Goal: Task Accomplishment & Management: Use online tool/utility

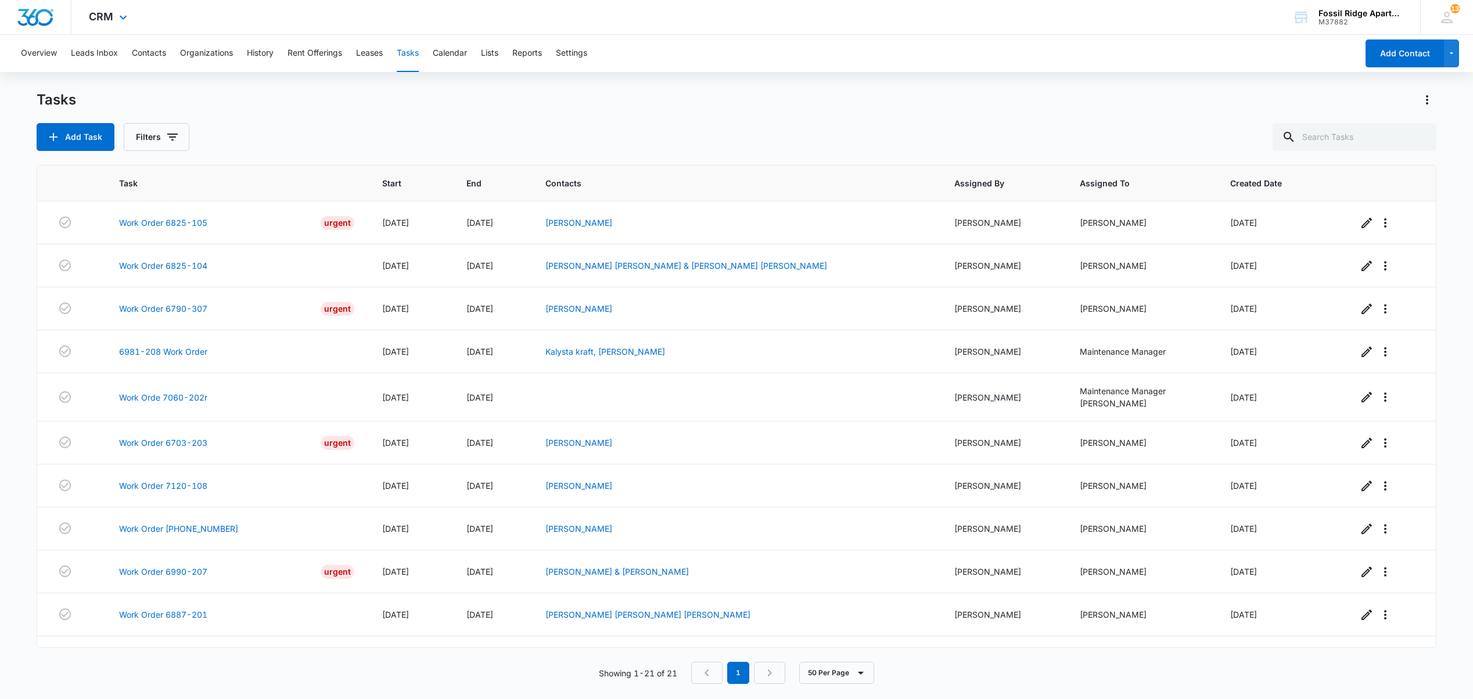
drag, startPoint x: 31, startPoint y: 33, endPoint x: 35, endPoint y: 24, distance: 9.1
click at [31, 33] on div at bounding box center [35, 17] width 71 height 34
click at [35, 24] on img "Dashboard" at bounding box center [35, 17] width 37 height 17
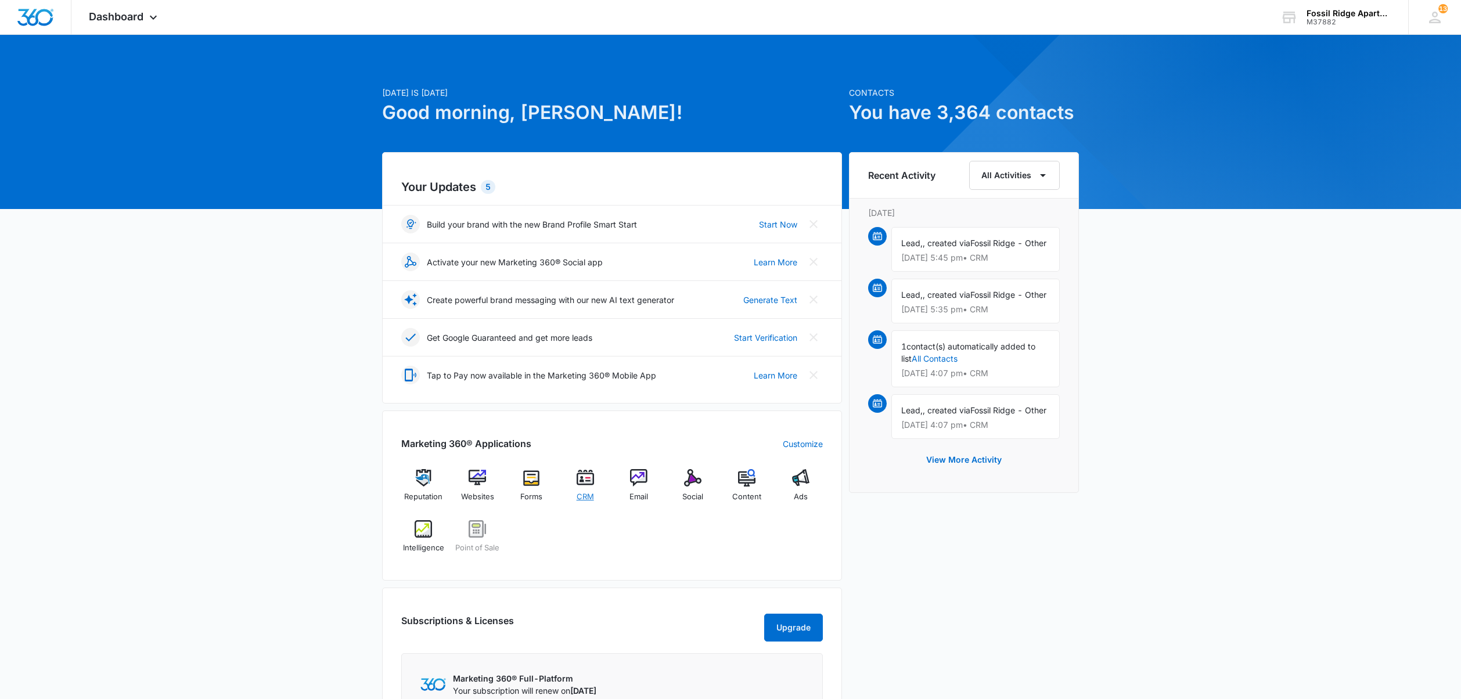
click at [589, 484] on img at bounding box center [585, 477] width 17 height 17
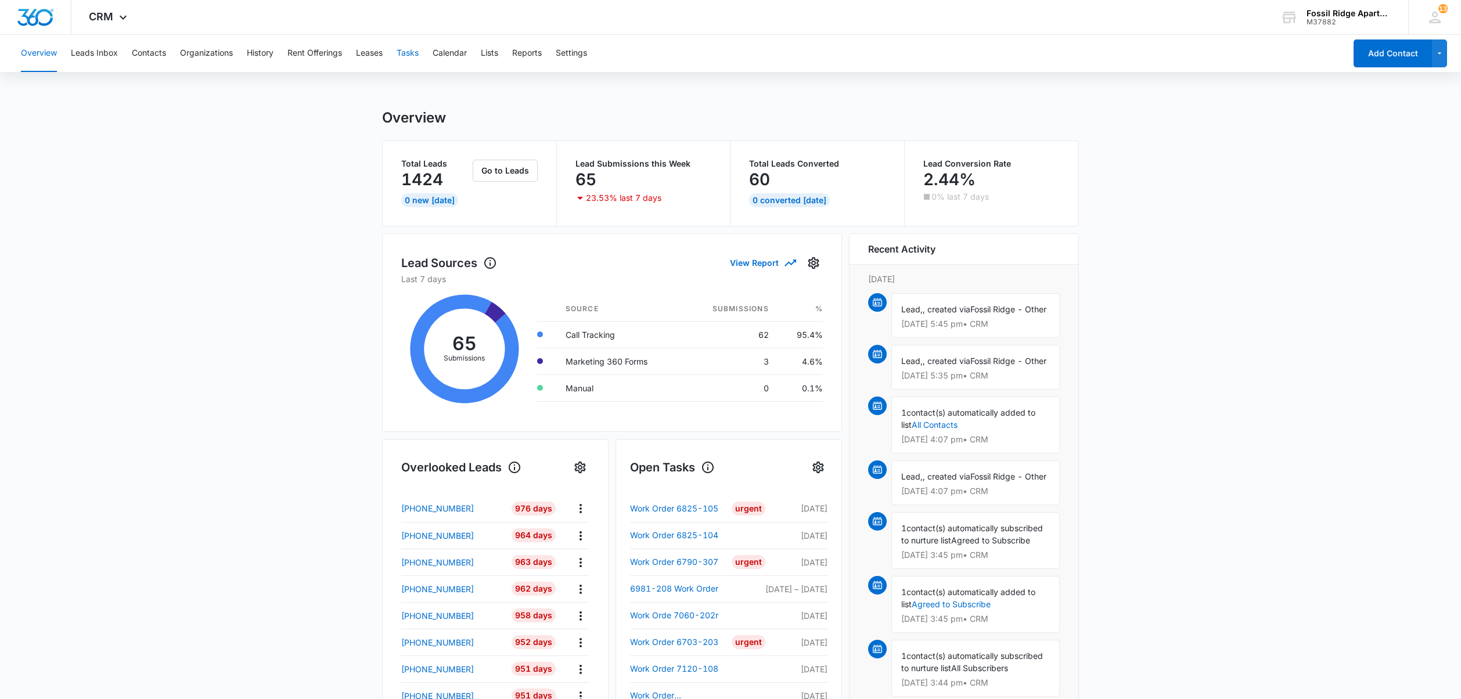
click at [407, 52] on button "Tasks" at bounding box center [408, 53] width 22 height 37
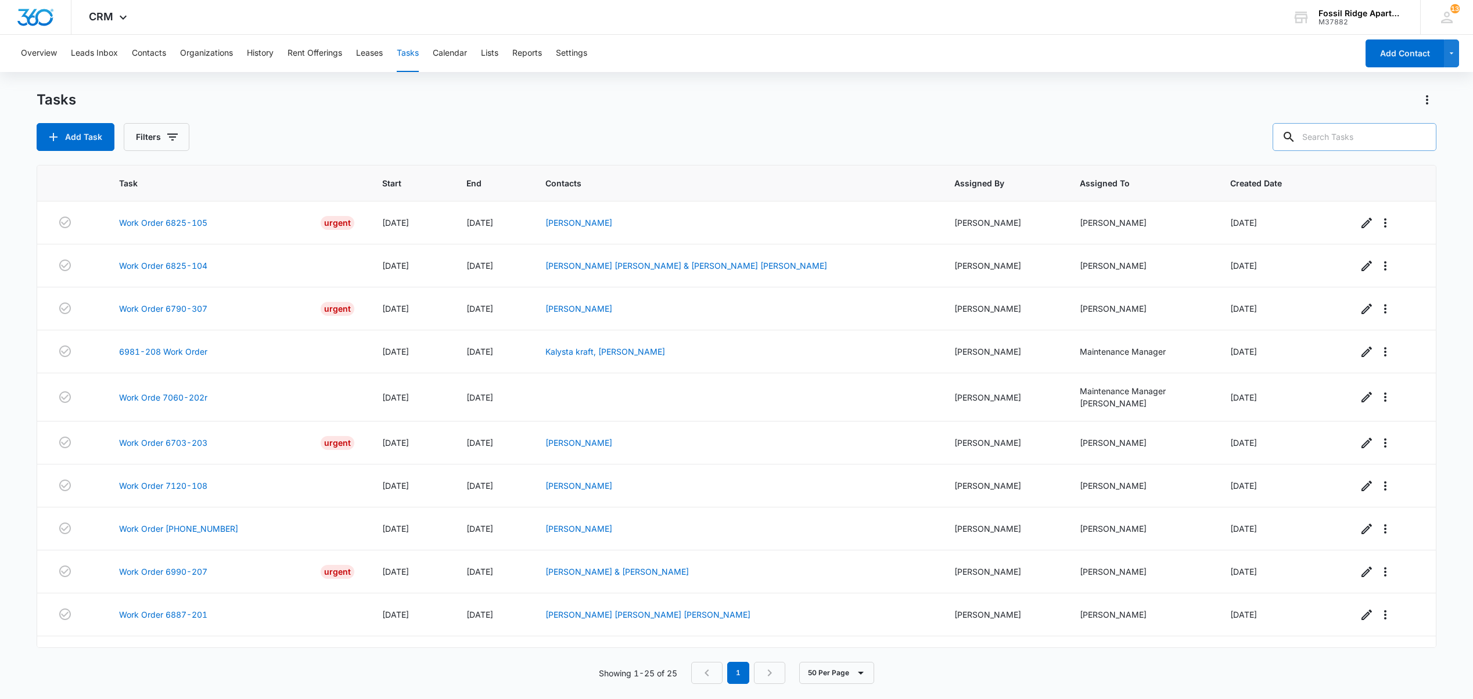
click at [1327, 145] on input "text" at bounding box center [1355, 137] width 164 height 28
type input "8"
type input "6887-201"
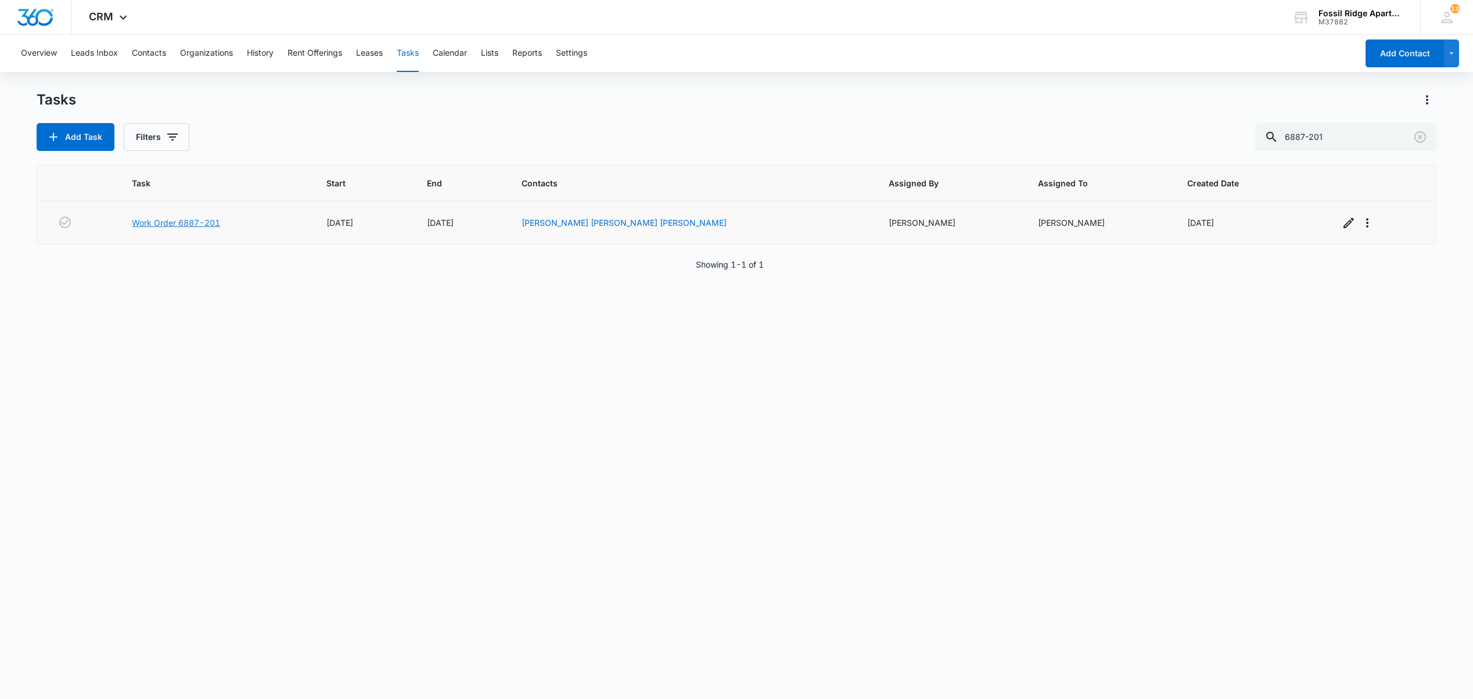
click at [186, 224] on link "Work Order 6887-201" at bounding box center [176, 223] width 88 height 12
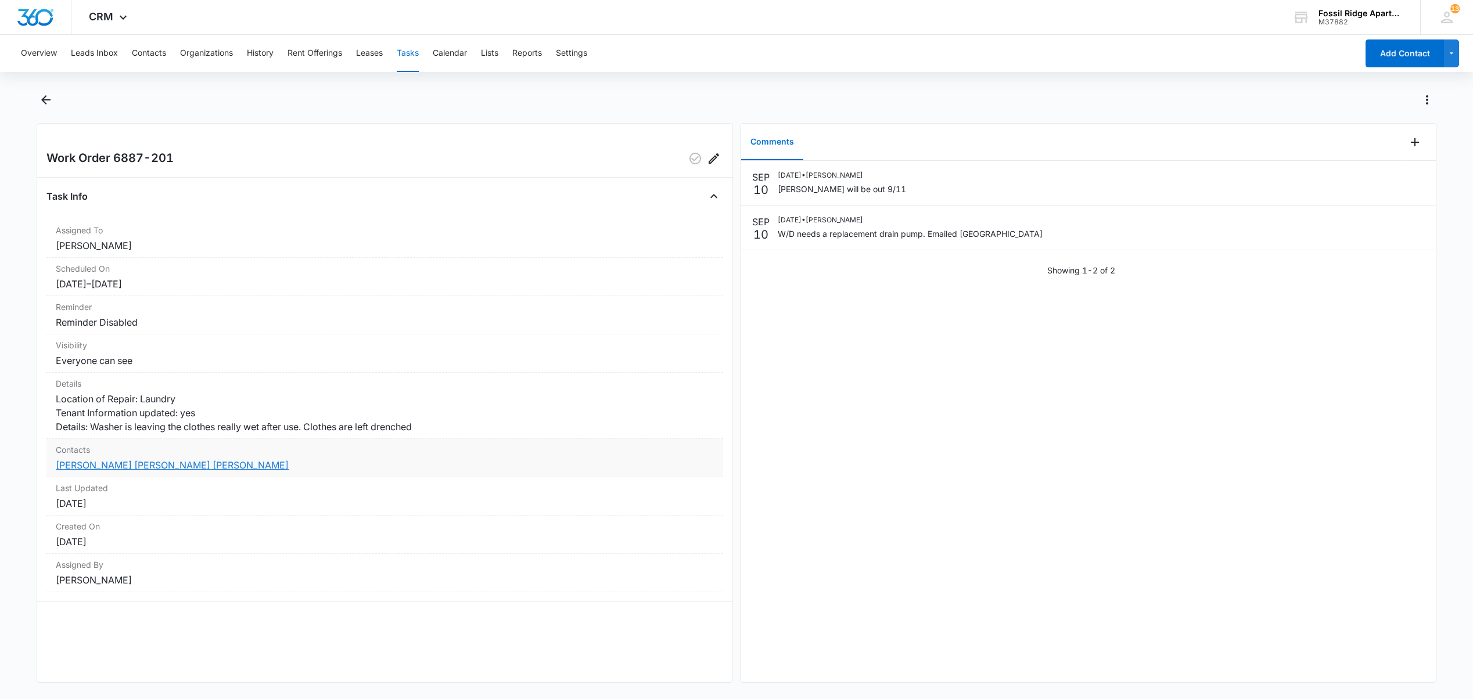
click at [96, 471] on link "[PERSON_NAME] [PERSON_NAME] [PERSON_NAME]" at bounding box center [172, 465] width 233 height 12
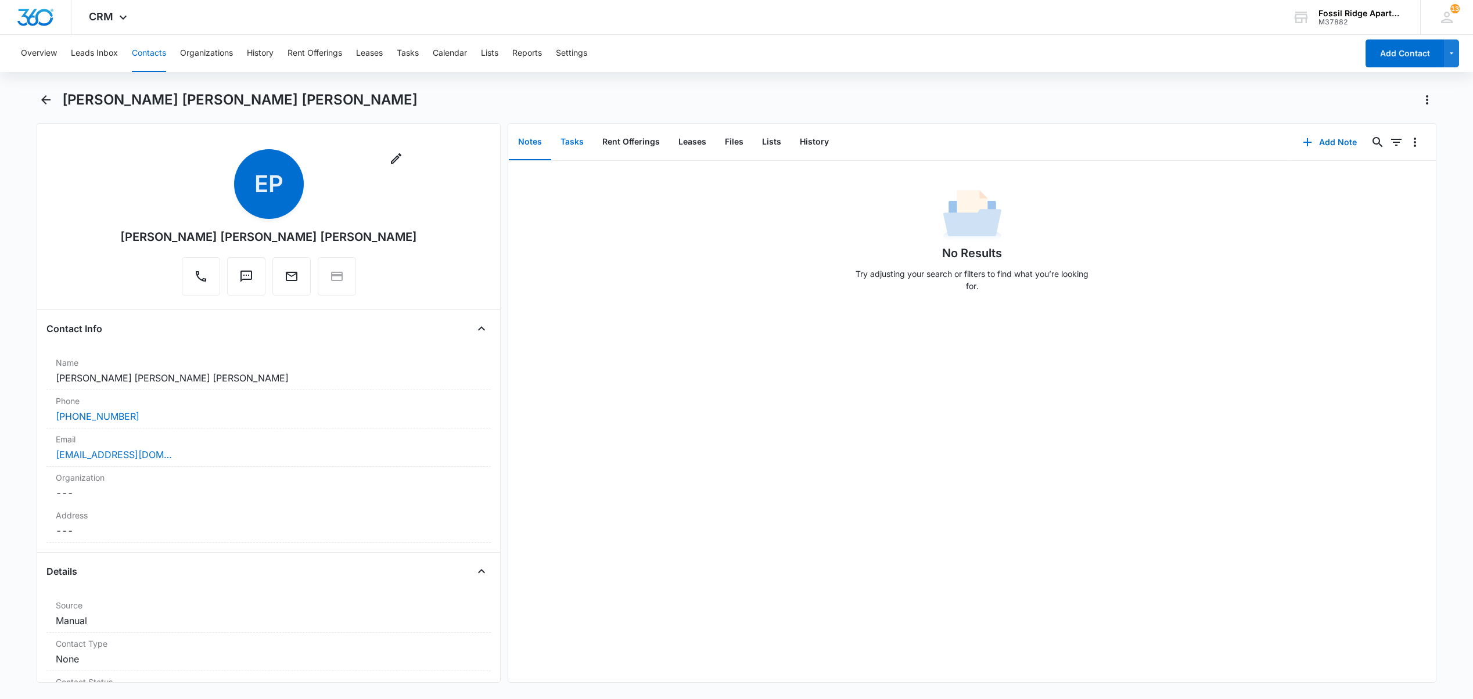
click at [572, 142] on button "Tasks" at bounding box center [572, 142] width 42 height 36
